Goal: Task Accomplishment & Management: Manage account settings

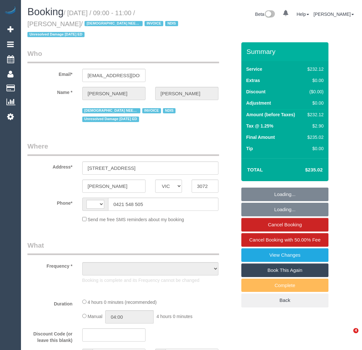
select select "VIC"
select select "string:AU"
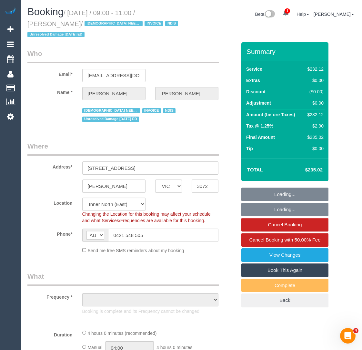
select select "object:634"
select select "240"
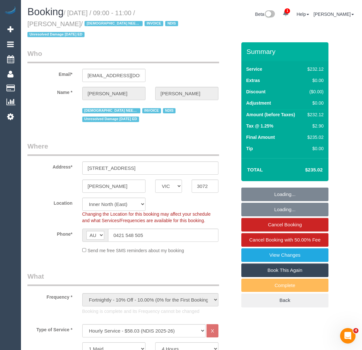
select select "object:863"
select select "number:27"
select select "number:14"
select select "number:19"
select select "number:36"
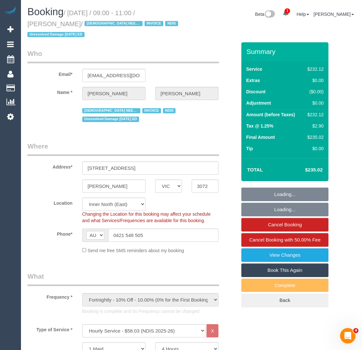
select select "number:35"
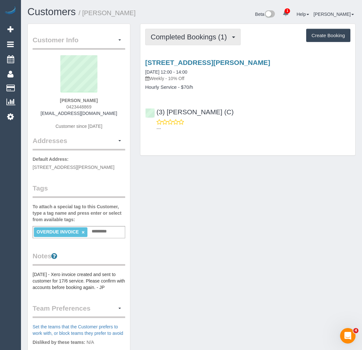
click at [163, 33] on span "Completed Bookings (1)" at bounding box center [190, 37] width 79 height 8
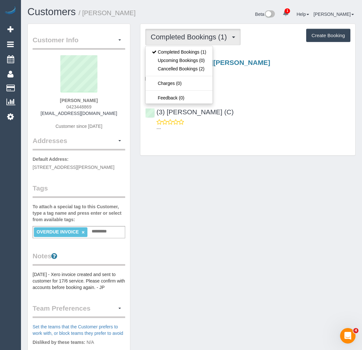
click at [178, 187] on div "Customer Info Edit Contact Info Send Message Email Preferences Special Sales Ta…" at bounding box center [192, 247] width 338 height 446
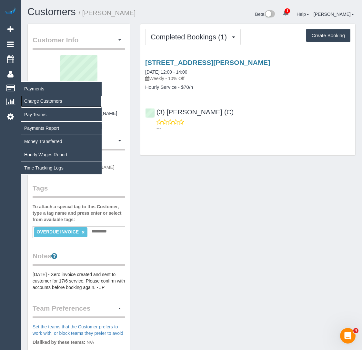
click at [41, 96] on link "Charge Customers" at bounding box center [61, 100] width 81 height 13
select select
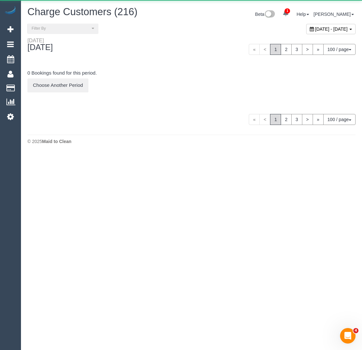
click at [315, 28] on span "August 19, 2025 - August 19, 2025" at bounding box center [331, 28] width 33 height 5
type input "**********"
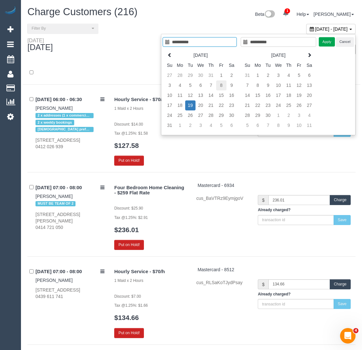
type input "**********"
click at [223, 82] on td "8" at bounding box center [221, 85] width 10 height 10
type input "**********"
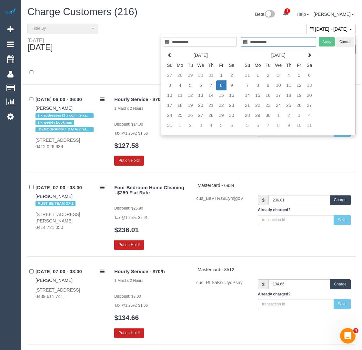
click at [223, 82] on td "8" at bounding box center [221, 85] width 10 height 10
type input "**********"
click at [324, 42] on button "Apply" at bounding box center [327, 41] width 16 height 9
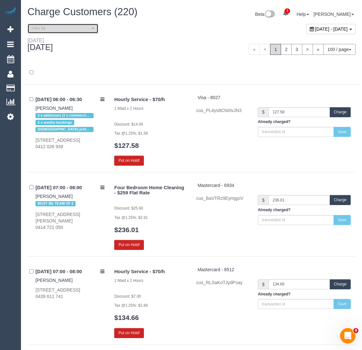
click at [82, 27] on span "Filter By" at bounding box center [61, 28] width 58 height 5
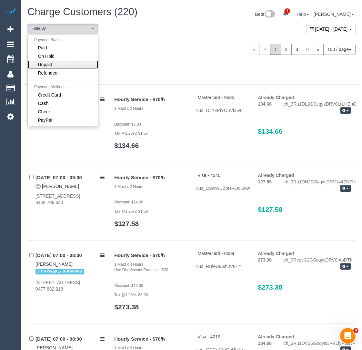
click at [62, 62] on link "Unpaid" at bounding box center [63, 64] width 70 height 8
select select "******"
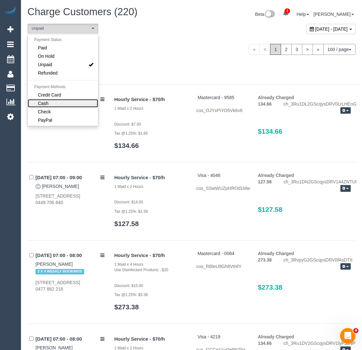
click at [54, 102] on link "Cash" at bounding box center [63, 103] width 70 height 8
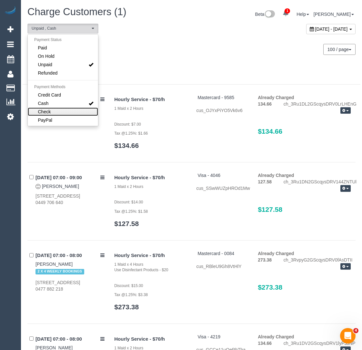
click at [55, 109] on link "Check" at bounding box center [63, 111] width 70 height 8
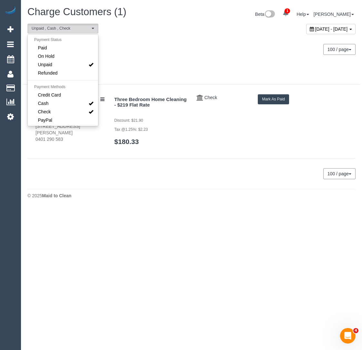
click at [142, 62] on div at bounding box center [192, 72] width 338 height 23
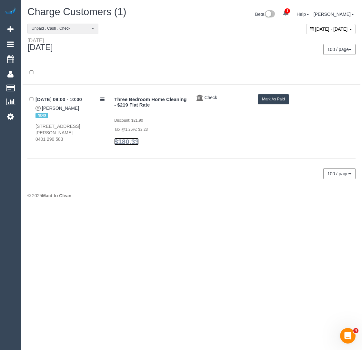
click at [133, 140] on link "$180.33" at bounding box center [126, 141] width 25 height 7
click at [275, 97] on button "Mark As Paid" at bounding box center [273, 99] width 31 height 10
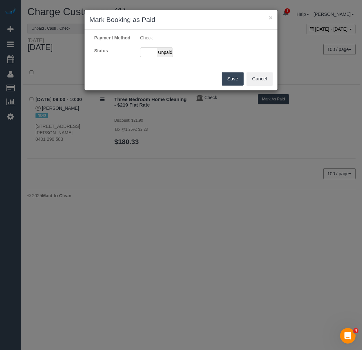
click at [275, 97] on div "× Mark Booking as Paid Payment Method Check Status Paid Unpaid Save Cancel" at bounding box center [181, 175] width 362 height 350
click at [160, 56] on span "Unpaid" at bounding box center [165, 52] width 16 height 9
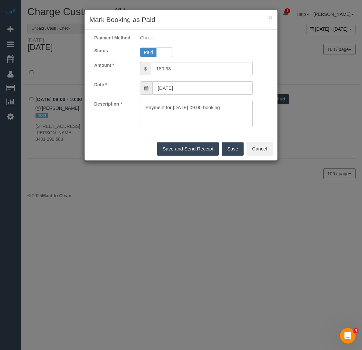
click at [233, 155] on button "Save" at bounding box center [233, 149] width 22 height 14
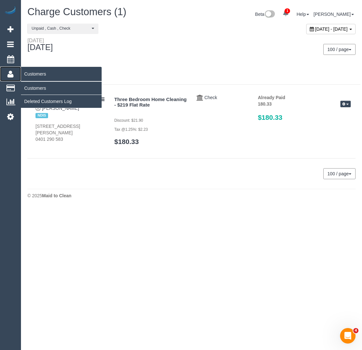
click at [9, 77] on link "Customers" at bounding box center [10, 73] width 21 height 15
click at [44, 87] on link "Customers" at bounding box center [61, 88] width 81 height 13
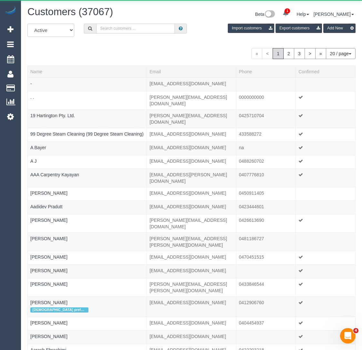
click at [111, 31] on input "text" at bounding box center [135, 29] width 79 height 10
paste input "accounts@aimm.com.au"
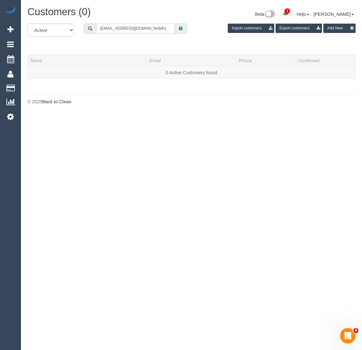
drag, startPoint x: 149, startPoint y: 31, endPoint x: 60, endPoint y: 16, distance: 90.3
click at [59, 17] on div "Customers (0) Beta 1 Your Notifications You have 0 alerts × You have 1 to charg…" at bounding box center [191, 57] width 341 height 114
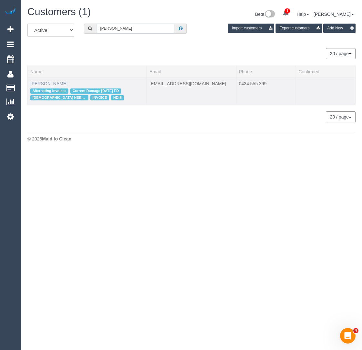
type input "angelica shiu"
click at [53, 82] on link "[PERSON_NAME]" at bounding box center [48, 83] width 37 height 5
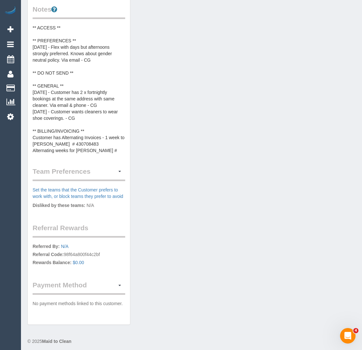
scroll to position [287, 0]
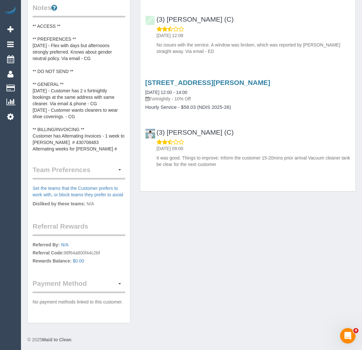
click at [100, 151] on div "Customer Info Edit Contact Info Send Message Email Preferences Special Sales Ta…" at bounding box center [79, 30] width 102 height 586
click at [98, 142] on pre "** ACCESS ** ** PREFERENCES ** [DATE] - Flex with days but afternoons strongly …" at bounding box center [79, 87] width 93 height 129
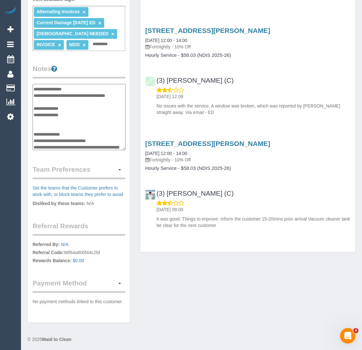
scroll to position [101, 0]
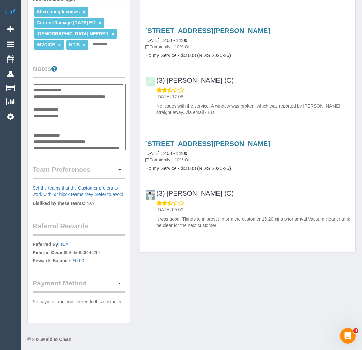
click at [94, 108] on textarea "**********" at bounding box center [79, 117] width 93 height 66
click at [107, 107] on textarea "**********" at bounding box center [79, 117] width 93 height 66
click at [95, 114] on textarea "**********" at bounding box center [79, 117] width 93 height 66
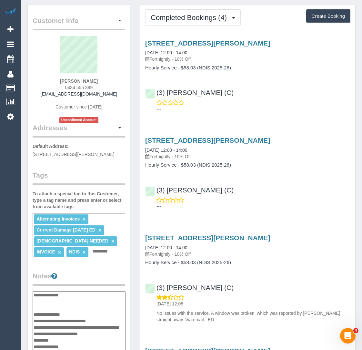
scroll to position [0, 0]
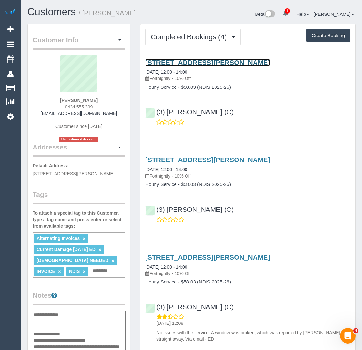
click at [209, 62] on link "[STREET_ADDRESS][PERSON_NAME]" at bounding box center [207, 62] width 125 height 7
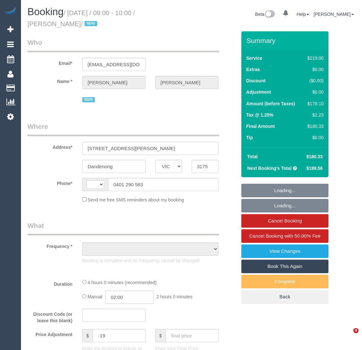
select select "VIC"
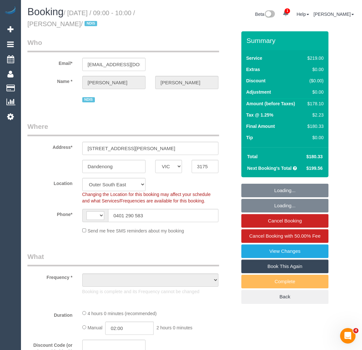
select select "string:AU"
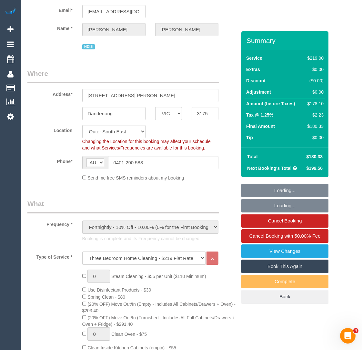
select select "object:1114"
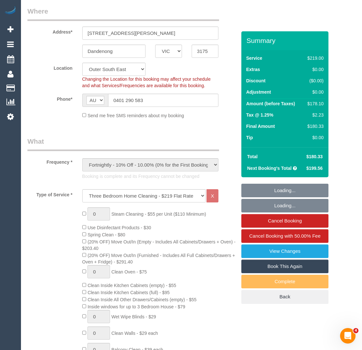
select select "number:28"
select select "number:14"
select select "number:19"
select select "number:22"
select select "number:34"
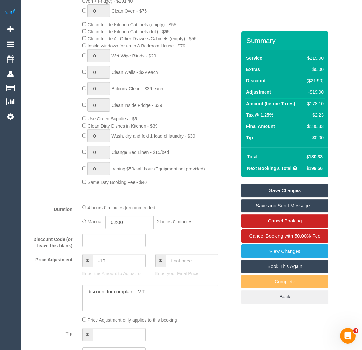
scroll to position [377, 0]
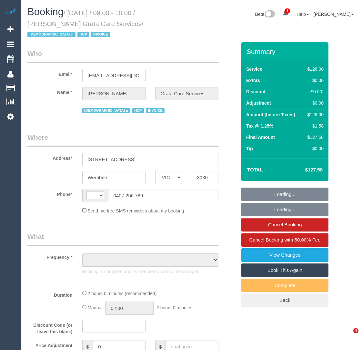
select select "VIC"
select select "object:300"
select select "string:AU"
select select "120"
select select "number:28"
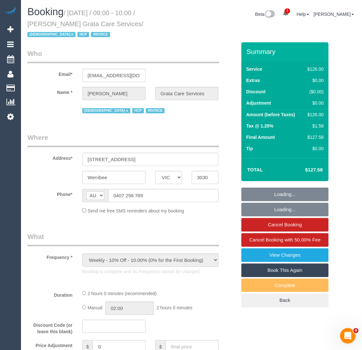
select select "number:14"
select select "number:18"
select select "number:25"
select select "number:34"
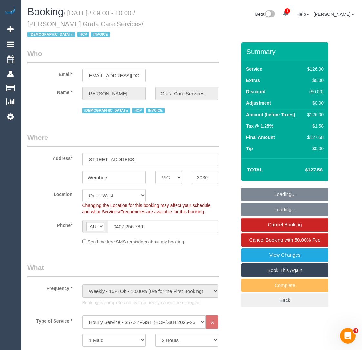
select select "object:1165"
click at [77, 29] on h1 "Booking / [DATE] / 09:00 - 10:00 / [PERSON_NAME] Grata Care Services / [DEMOGRA…" at bounding box center [106, 22] width 159 height 33
click at [71, 25] on small "/ [DATE] / 09:00 - 10:00 / [PERSON_NAME] Grata Care Services / [DEMOGRAPHIC_DAT…" at bounding box center [85, 23] width 116 height 29
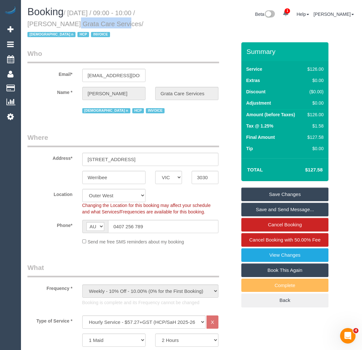
drag, startPoint x: 78, startPoint y: 24, endPoint x: 25, endPoint y: 24, distance: 53.2
click at [24, 24] on div "Booking / [DATE] / 09:00 - 10:00 / [PERSON_NAME] Grata Care Services / [DEMOGRA…" at bounding box center [107, 24] width 169 height 36
copy small "[PERSON_NAME]"
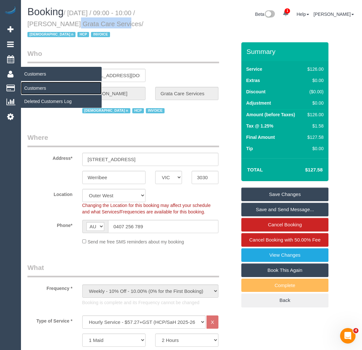
click at [35, 84] on link "Customers" at bounding box center [61, 88] width 81 height 13
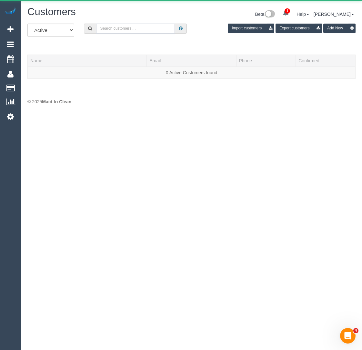
click at [111, 30] on input "text" at bounding box center [135, 29] width 79 height 10
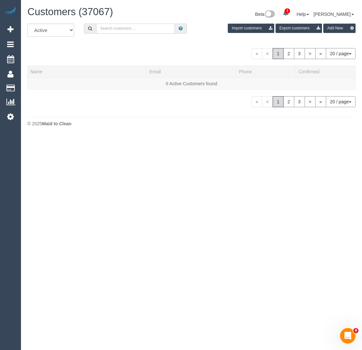
paste input "Lisanna Burnie"
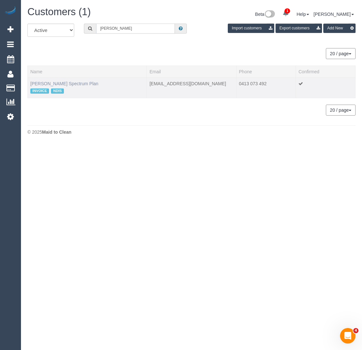
type input "Lisanna Burnie"
click at [51, 84] on link "Lisanna Burnie Spectrum Plan" at bounding box center [64, 83] width 68 height 5
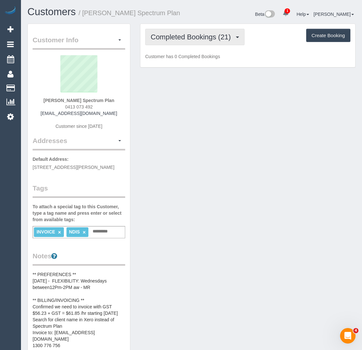
click at [171, 38] on span "Completed Bookings (21)" at bounding box center [192, 37] width 83 height 8
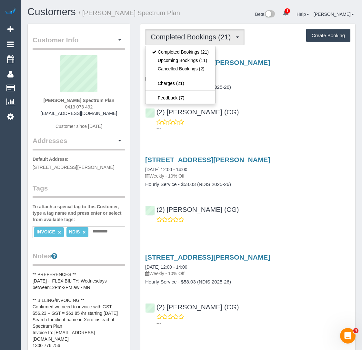
click at [256, 92] on div "7 Glenorachy Way, South Morang, VIC 3752 13/08/2025 12:00 - 14:00 Weekly - 10% …" at bounding box center [247, 93] width 215 height 81
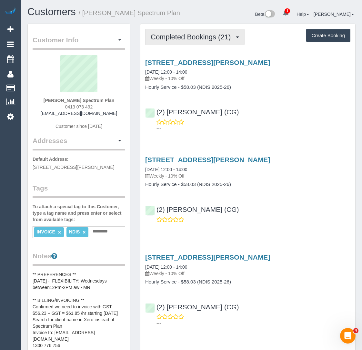
click at [178, 39] on span "Completed Bookings (21)" at bounding box center [192, 37] width 83 height 8
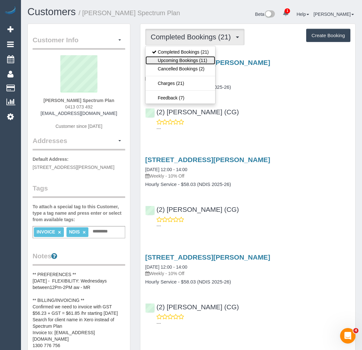
click at [175, 59] on link "Upcoming Bookings (11)" at bounding box center [180, 60] width 70 height 8
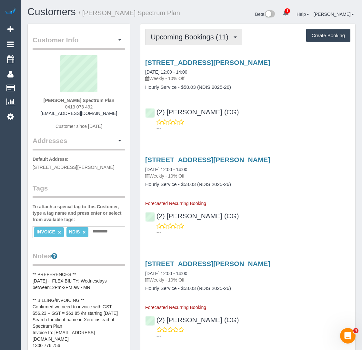
click at [178, 35] on span "Upcoming Bookings (11)" at bounding box center [191, 37] width 81 height 8
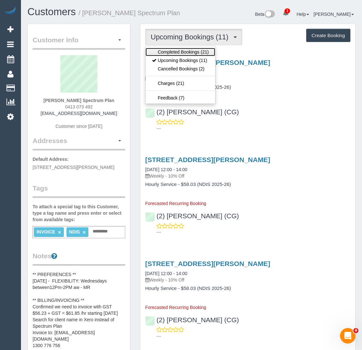
click at [175, 48] on link "Completed Bookings (21)" at bounding box center [180, 52] width 70 height 8
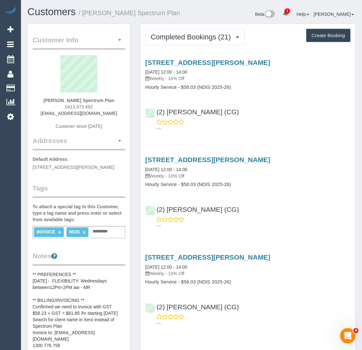
click at [225, 17] on div "Beta 1 Your Notifications You have 0 alerts × You have 1 to charge for 19/08/20…" at bounding box center [276, 14] width 169 height 17
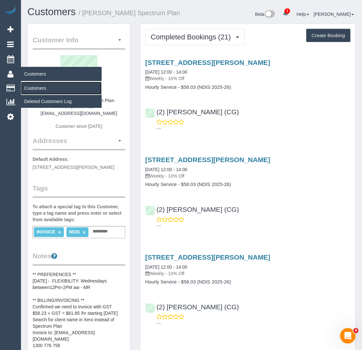
click at [28, 83] on link "Customers" at bounding box center [61, 88] width 81 height 13
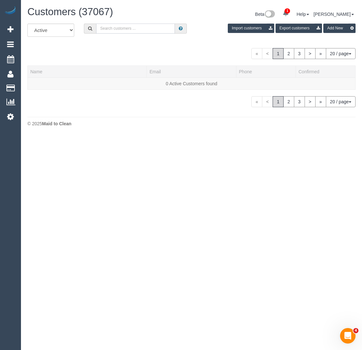
click at [102, 24] on input "text" at bounding box center [135, 29] width 79 height 10
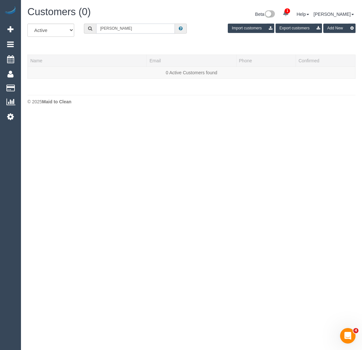
click at [116, 29] on input "james macdonald" at bounding box center [135, 29] width 79 height 10
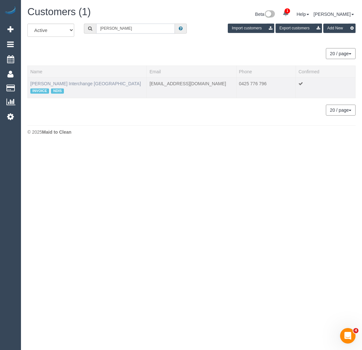
type input "james mcdonald"
click at [66, 85] on link "[PERSON_NAME] Interchange [GEOGRAPHIC_DATA]" at bounding box center [85, 83] width 111 height 5
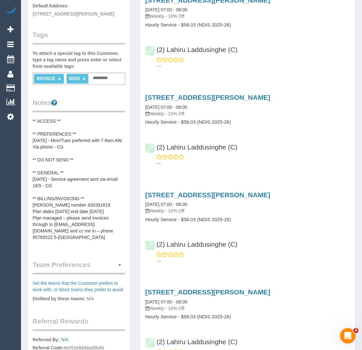
scroll to position [199, 0]
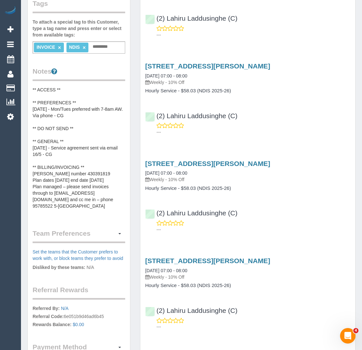
click at [90, 188] on pre "** ACCESS ** ** PREFERENCES ** 16/05/25 - Mon/Tues preferred with 7-8am AW. Via…" at bounding box center [79, 150] width 93 height 129
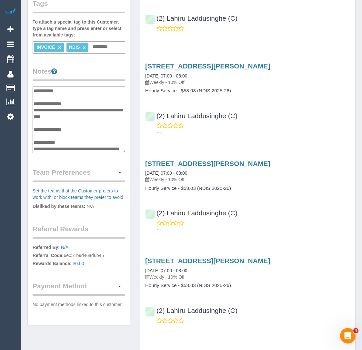
scroll to position [71, 0]
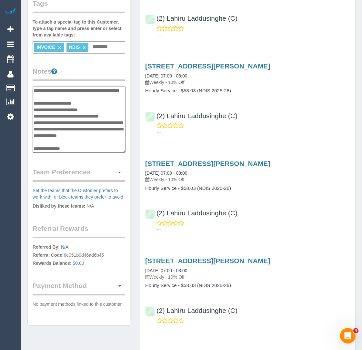
drag, startPoint x: 56, startPoint y: 123, endPoint x: 90, endPoint y: 122, distance: 34.5
click at [90, 122] on textarea "**********" at bounding box center [79, 119] width 93 height 66
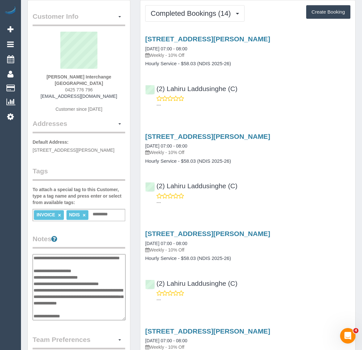
scroll to position [18, 0]
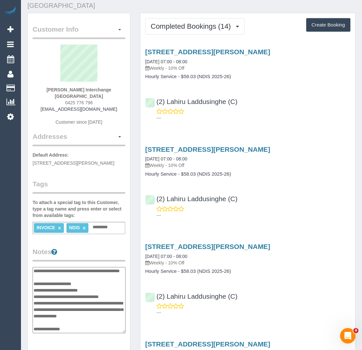
click at [55, 112] on div "James McDonald Interchange Outer East 0425 776 796 smcd462@gmail.com Customer s…" at bounding box center [79, 87] width 93 height 87
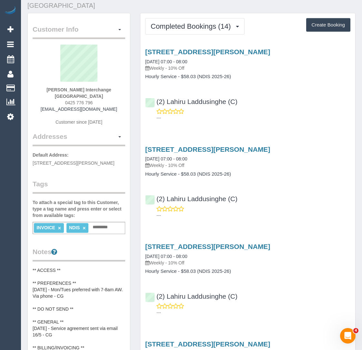
click at [55, 108] on div "James McDonald Interchange Outer East 0425 776 796 smcd462@gmail.com Customer s…" at bounding box center [79, 87] width 93 height 87
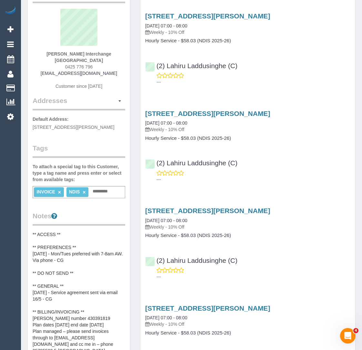
scroll to position [0, 0]
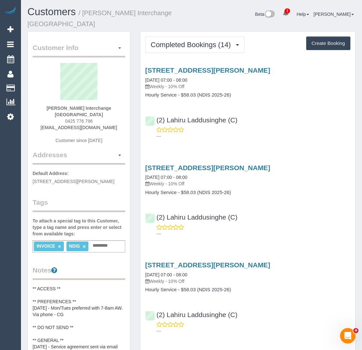
drag, startPoint x: 144, startPoint y: 63, endPoint x: 291, endPoint y: 72, distance: 147.3
click at [291, 72] on div "8 Belinda Court, Dandenong North, VIC 3175 18/08/2025 07:00 - 08:00 Weekly - 10…" at bounding box center [247, 101] width 215 height 81
copy link "[STREET_ADDRESS][PERSON_NAME]"
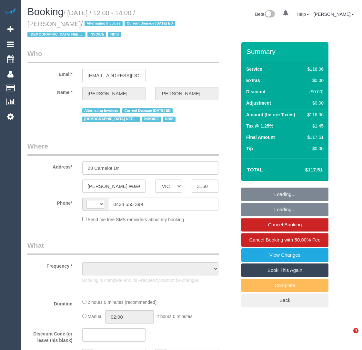
select select "VIC"
select select "string:AU"
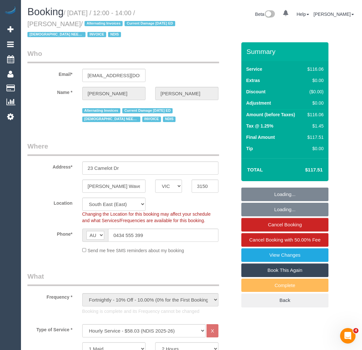
select select "object:1114"
select select "number:30"
select select "number:14"
select select "number:19"
select select "number:23"
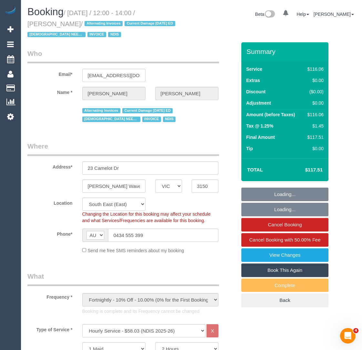
select select "number:34"
select select "number:12"
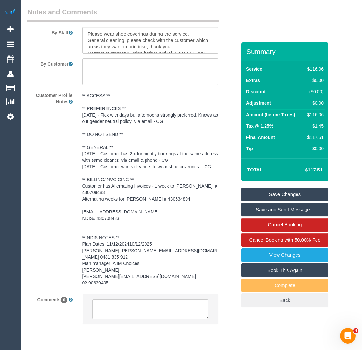
scroll to position [1039, 0]
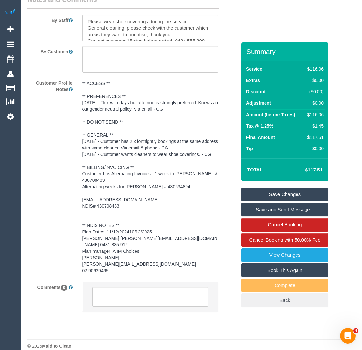
click at [134, 235] on pre "** ACCESS ** ** PREFERENCES ** [DATE] - Flex with days but afternoons strongly …" at bounding box center [150, 176] width 136 height 193
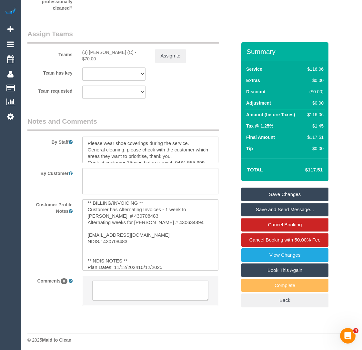
scroll to position [94, 0]
drag, startPoint x: 135, startPoint y: 226, endPoint x: 188, endPoint y: 223, distance: 52.7
click at [188, 223] on textarea "** ACCESS ** ** PREFERENCES ** [DATE] - Flex with days but afternoons strongly …" at bounding box center [150, 234] width 136 height 71
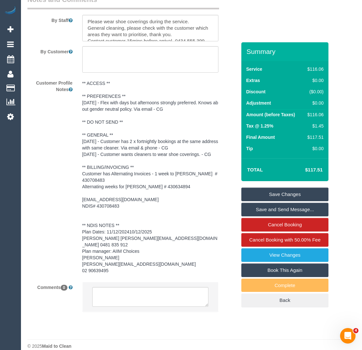
click at [120, 253] on pre "** ACCESS ** ** PREFERENCES ** [DATE] - Flex with days but afternoons strongly …" at bounding box center [150, 176] width 136 height 193
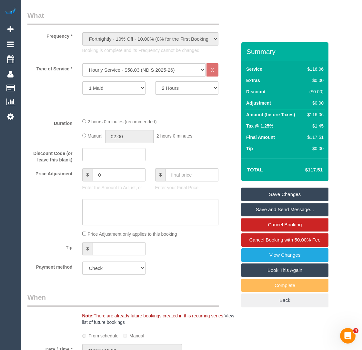
scroll to position [259, 0]
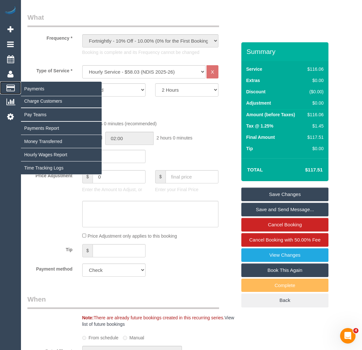
click at [11, 89] on icon at bounding box center [10, 88] width 8 height 6
click at [38, 99] on link "Charge Customers" at bounding box center [61, 100] width 81 height 13
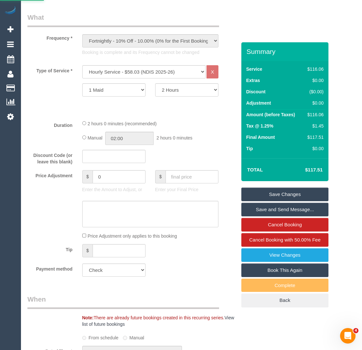
select select
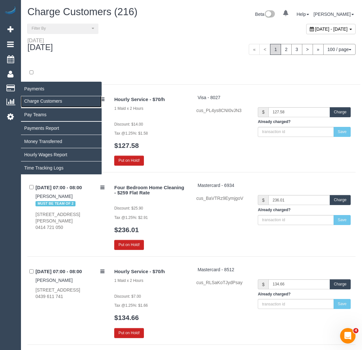
click at [29, 99] on link "Charge Customers" at bounding box center [61, 100] width 81 height 13
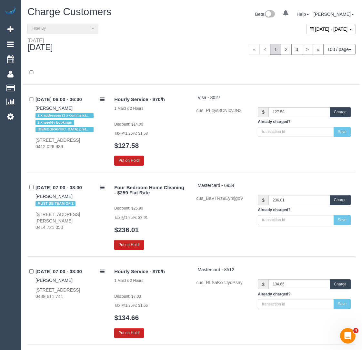
click at [315, 28] on span "[DATE] - [DATE]" at bounding box center [331, 28] width 33 height 5
type input "**********"
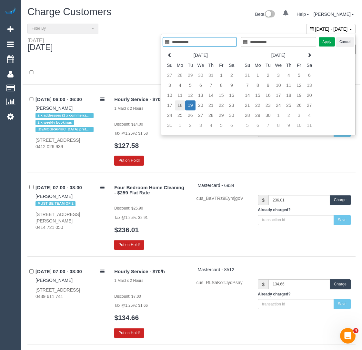
type input "**********"
click at [182, 103] on td "18" at bounding box center [180, 105] width 10 height 10
type input "**********"
click at [324, 44] on button "Apply" at bounding box center [327, 41] width 16 height 9
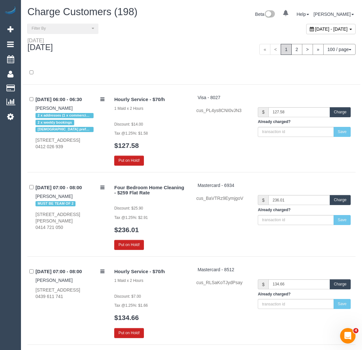
click at [193, 68] on div at bounding box center [192, 76] width 338 height 17
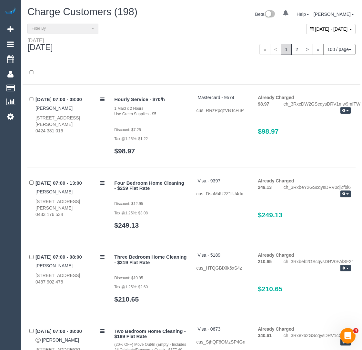
click at [193, 68] on div at bounding box center [192, 76] width 338 height 17
click at [84, 28] on span "Filter By" at bounding box center [61, 28] width 58 height 5
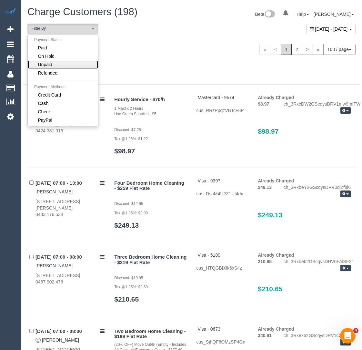
click at [41, 67] on link "Unpaid" at bounding box center [63, 64] width 70 height 8
select select "******"
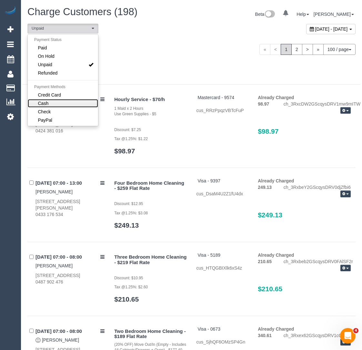
click at [42, 100] on span "Cash" at bounding box center [43, 103] width 11 height 6
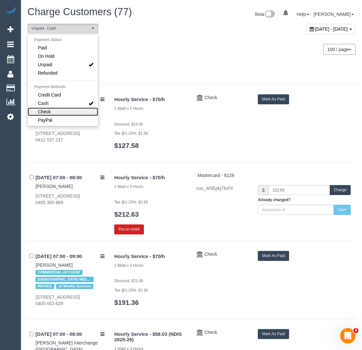
click at [44, 111] on span "Check" at bounding box center [44, 111] width 13 height 6
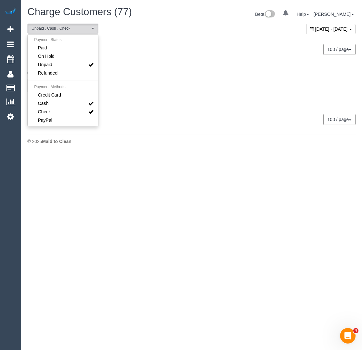
click at [173, 69] on fieldset "0 Bookings found for this period. Choose Another Period" at bounding box center [192, 81] width 338 height 27
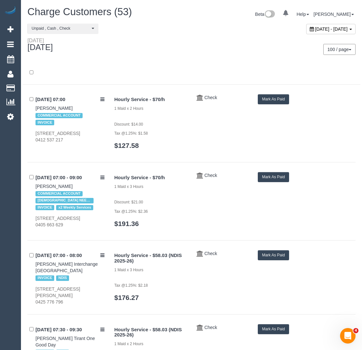
scroll to position [2784, 0]
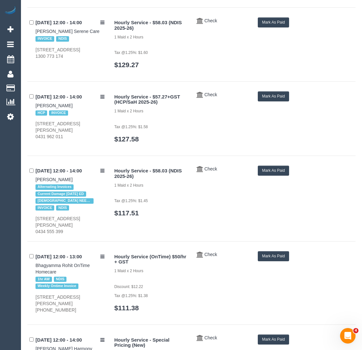
click at [281, 166] on button "Mark As Paid" at bounding box center [273, 170] width 31 height 10
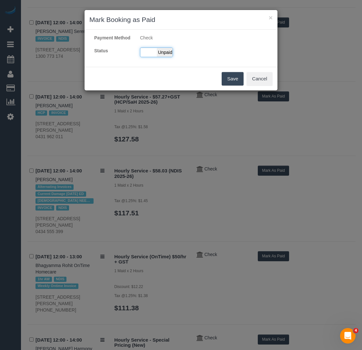
click at [166, 57] on span "Unpaid" at bounding box center [165, 52] width 16 height 9
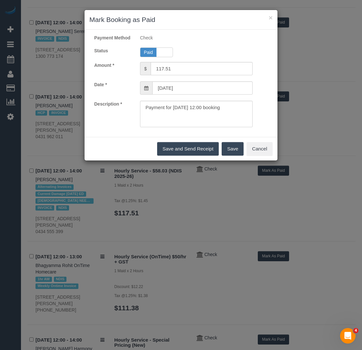
click at [233, 154] on button "Save" at bounding box center [233, 149] width 22 height 14
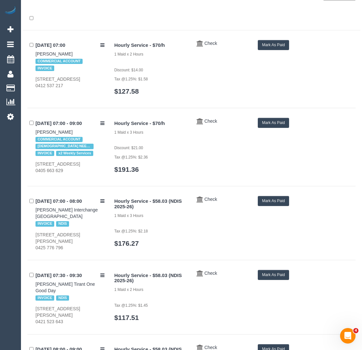
scroll to position [0, 0]
